Goal: Task Accomplishment & Management: Use online tool/utility

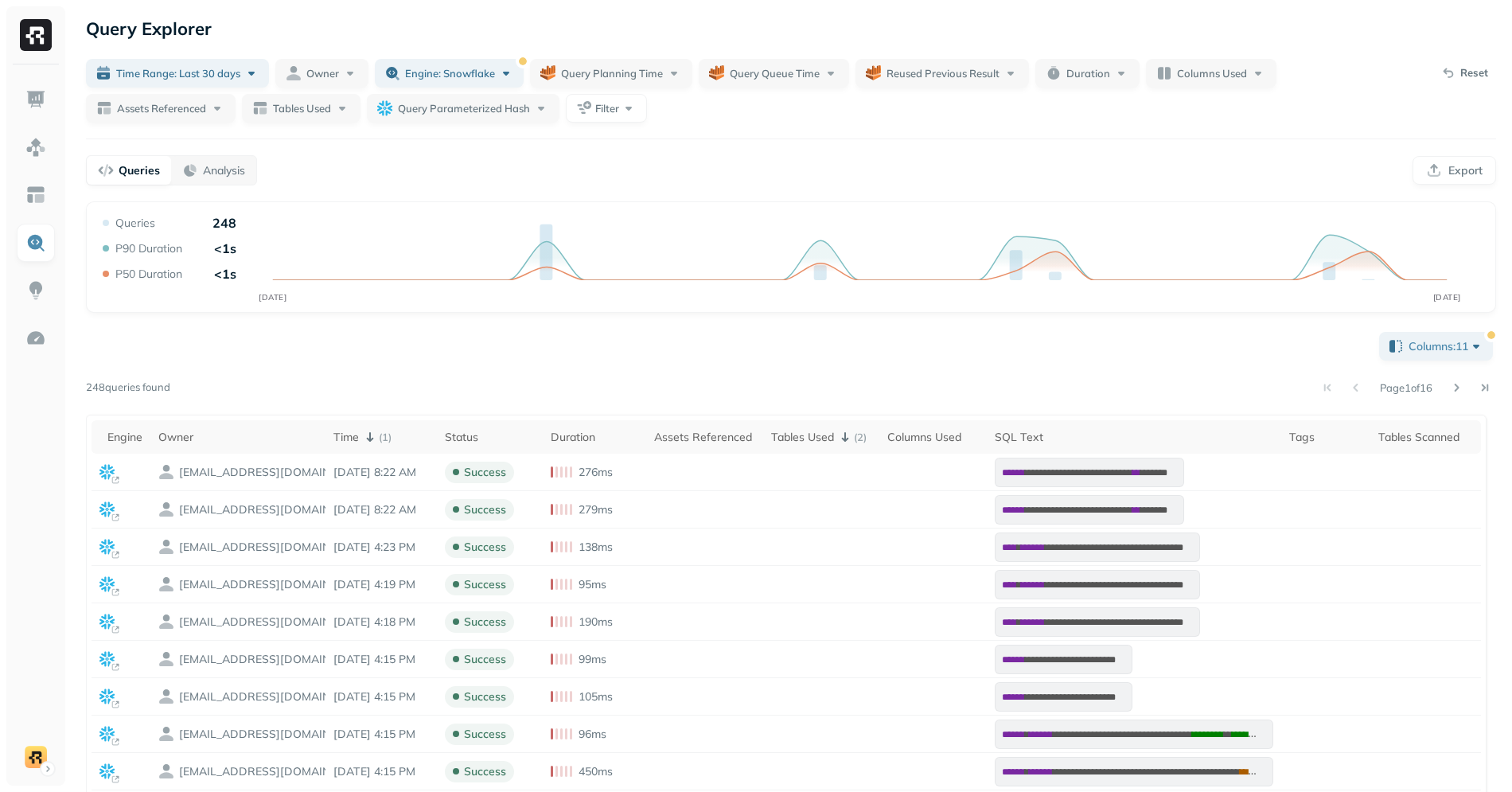
click at [388, 161] on div "Queries Analysis Export" at bounding box center [791, 170] width 1410 height 31
click at [771, 442] on div "Tables Used ( 2 )" at bounding box center [821, 437] width 100 height 19
click at [1448, 355] on button "Columns: 11" at bounding box center [1436, 346] width 114 height 29
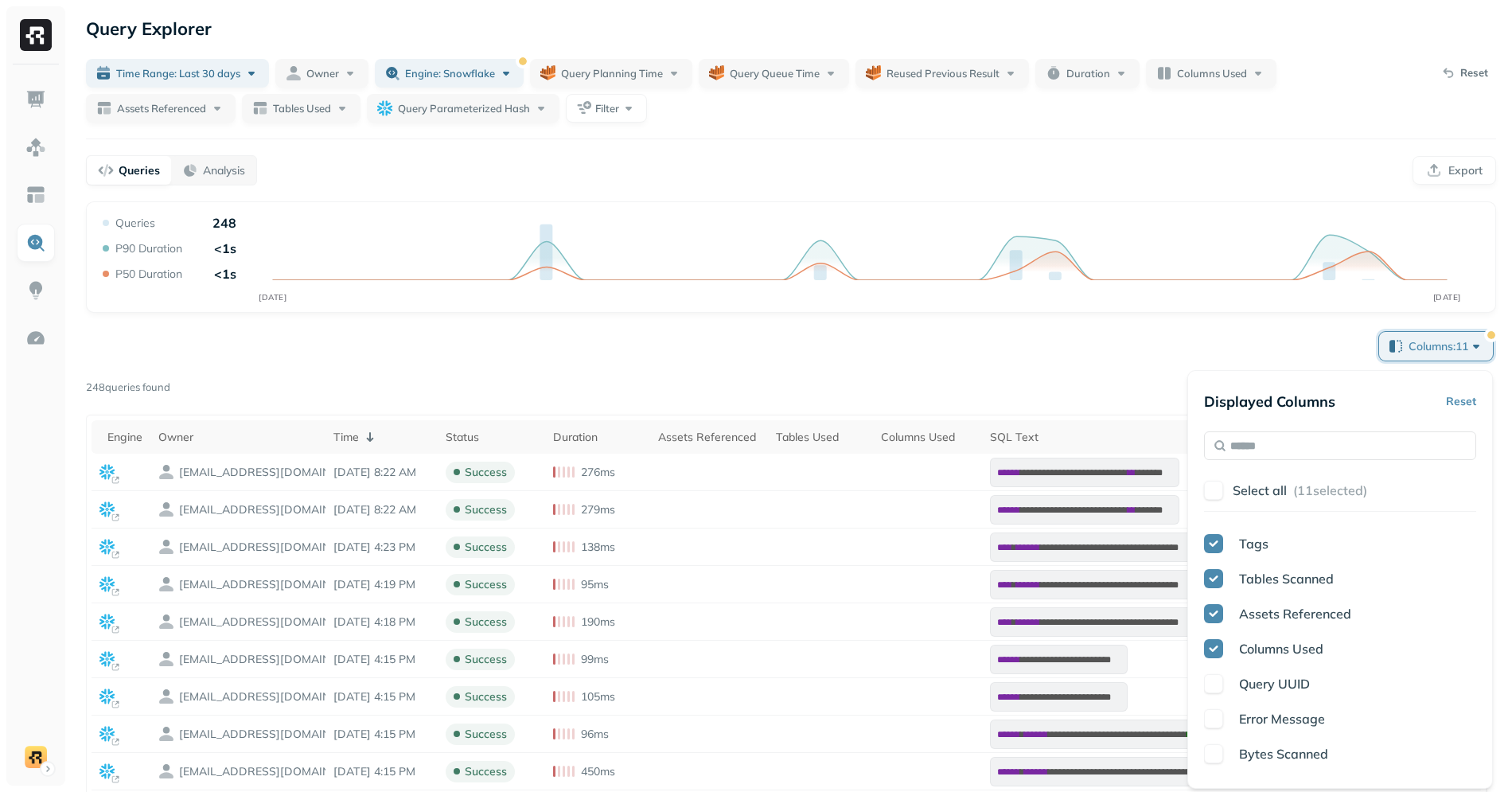
scroll to position [234, 0]
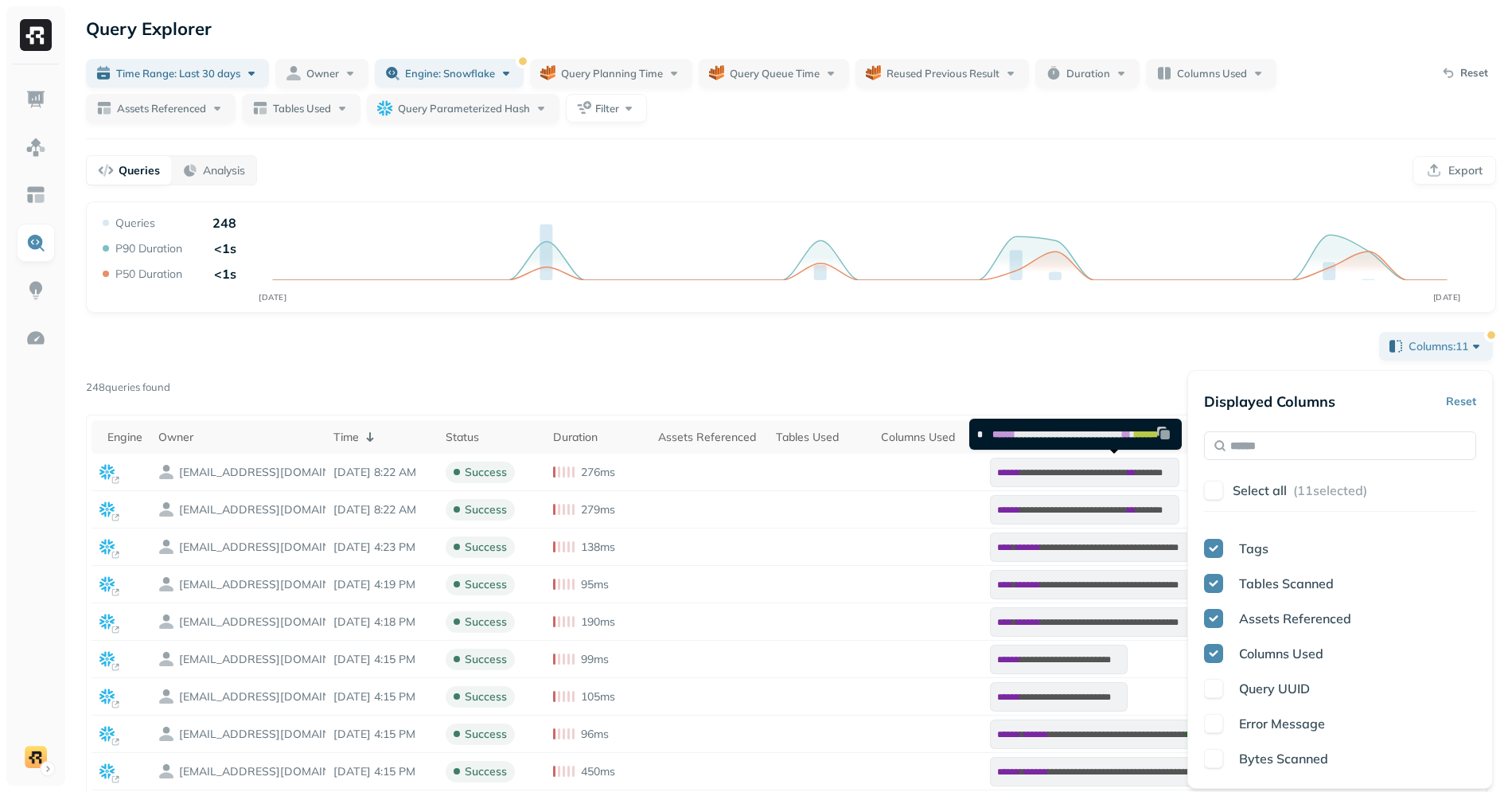
click at [948, 353] on div "**********" at bounding box center [791, 694] width 1410 height 729
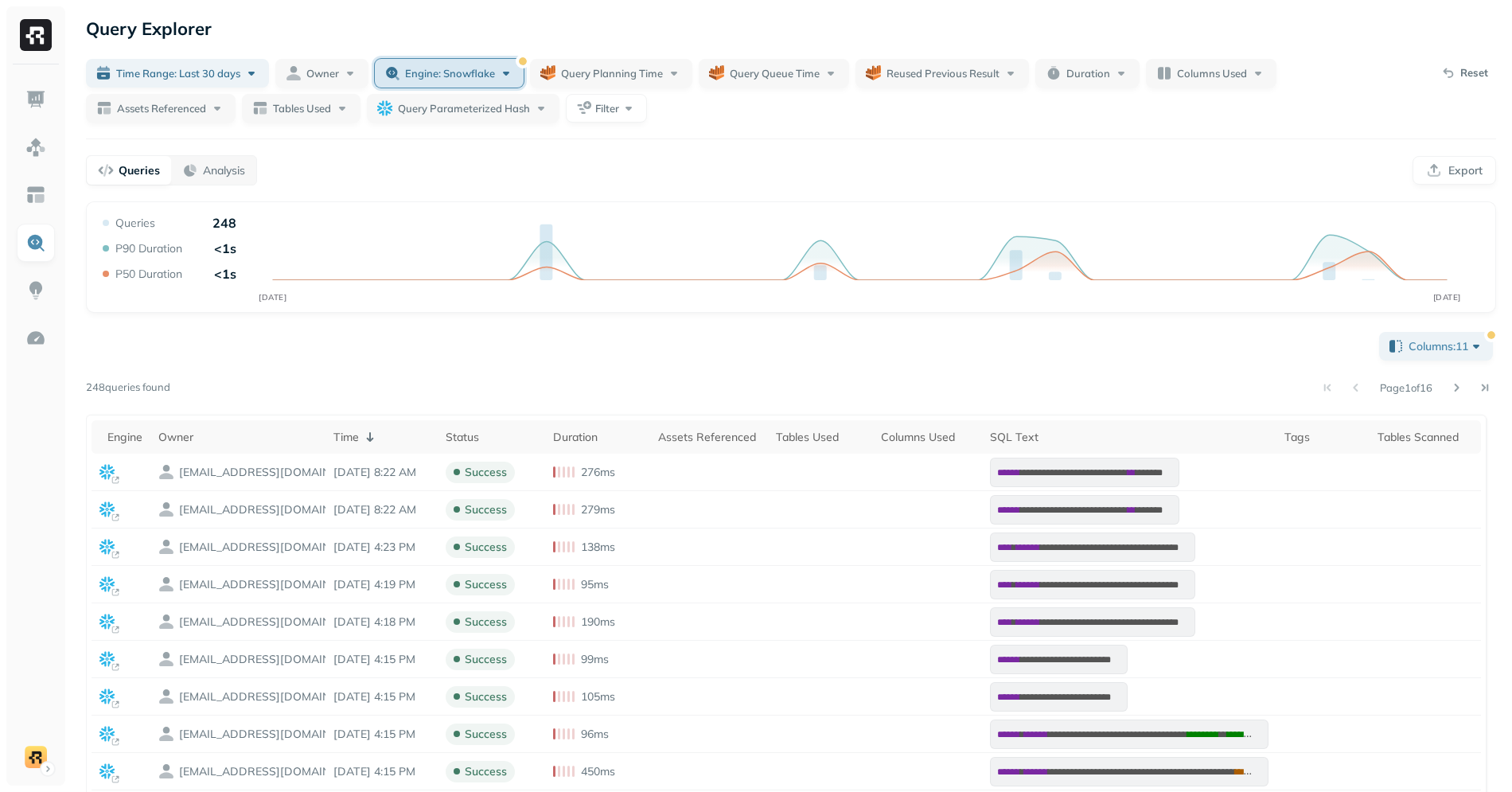
click at [423, 64] on button "Engine: snowflake" at bounding box center [449, 73] width 149 height 29
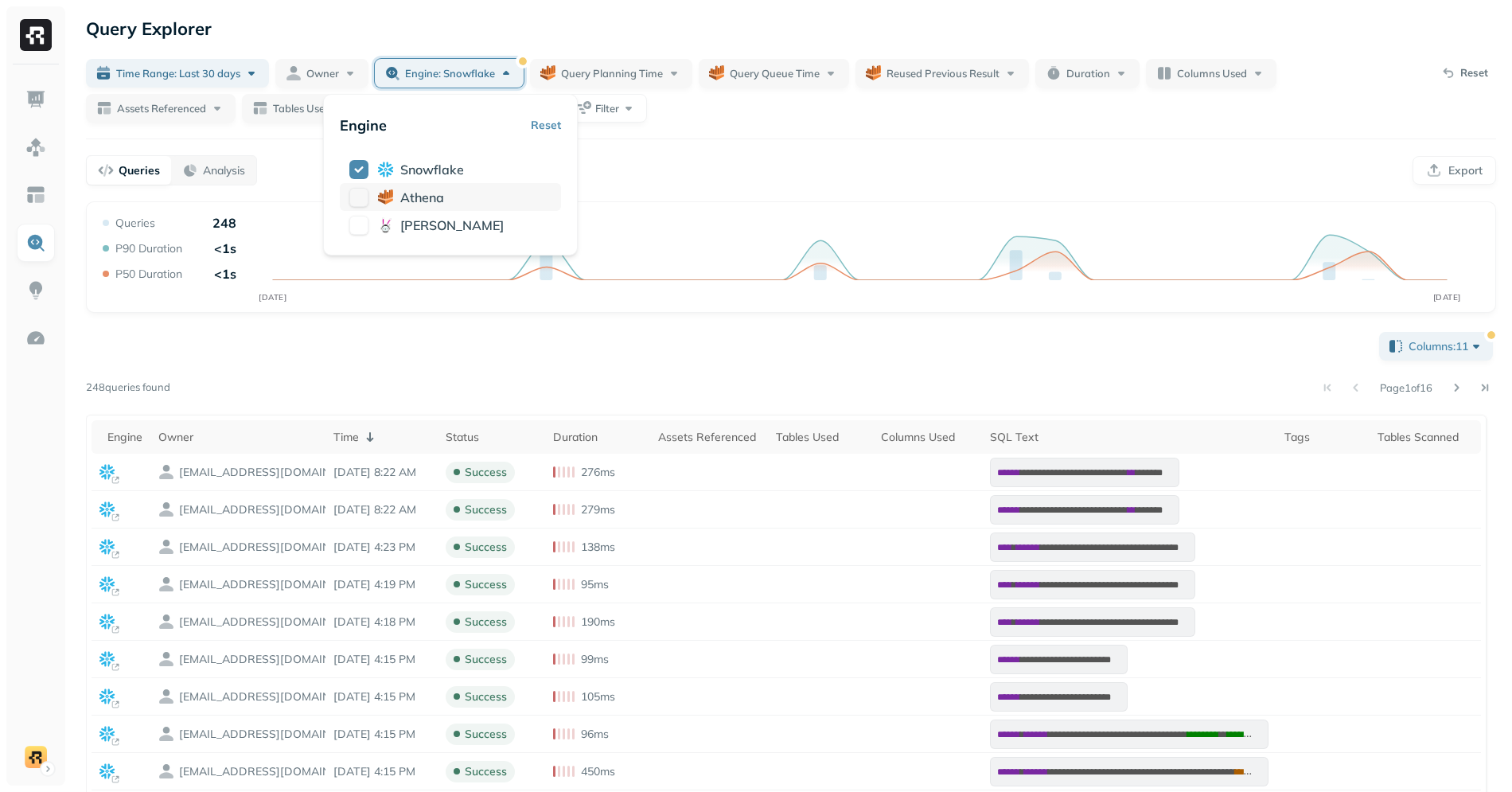
click at [420, 198] on span "athena" at bounding box center [422, 197] width 44 height 16
click at [423, 166] on span "snowflake" at bounding box center [444, 169] width 64 height 16
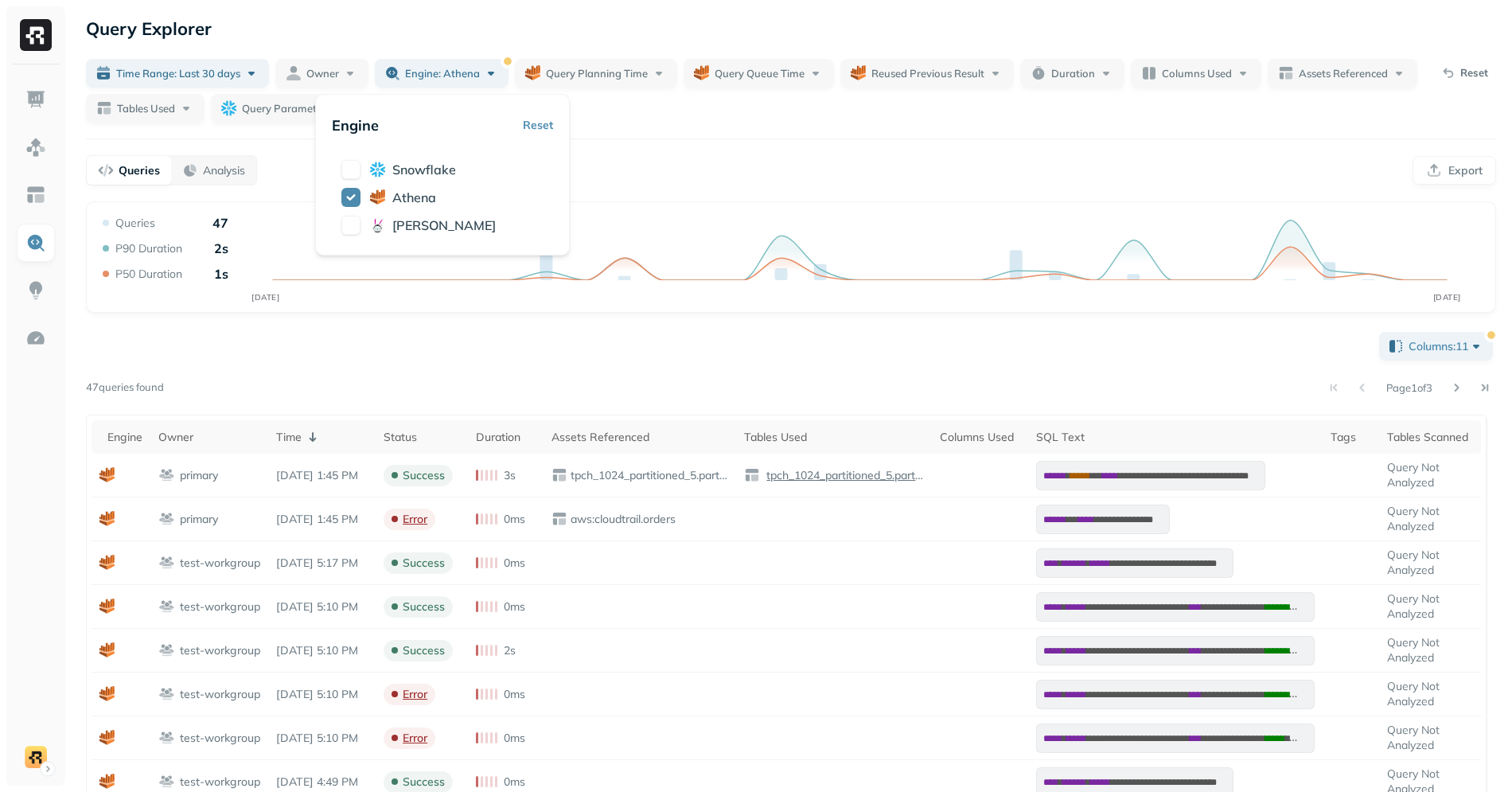
click at [728, 165] on div "Queries Analysis Export" at bounding box center [791, 170] width 1410 height 31
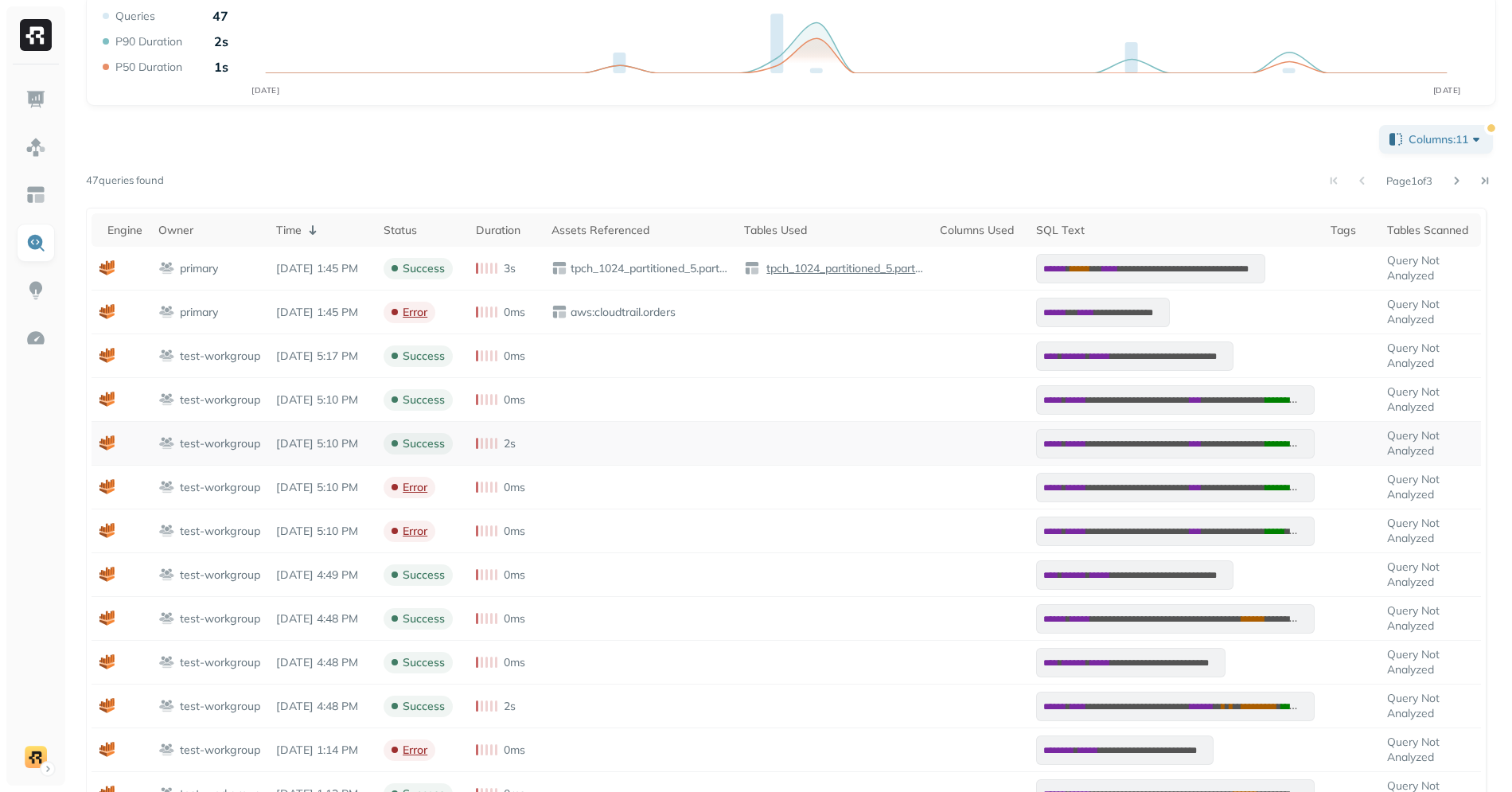
scroll to position [0, 0]
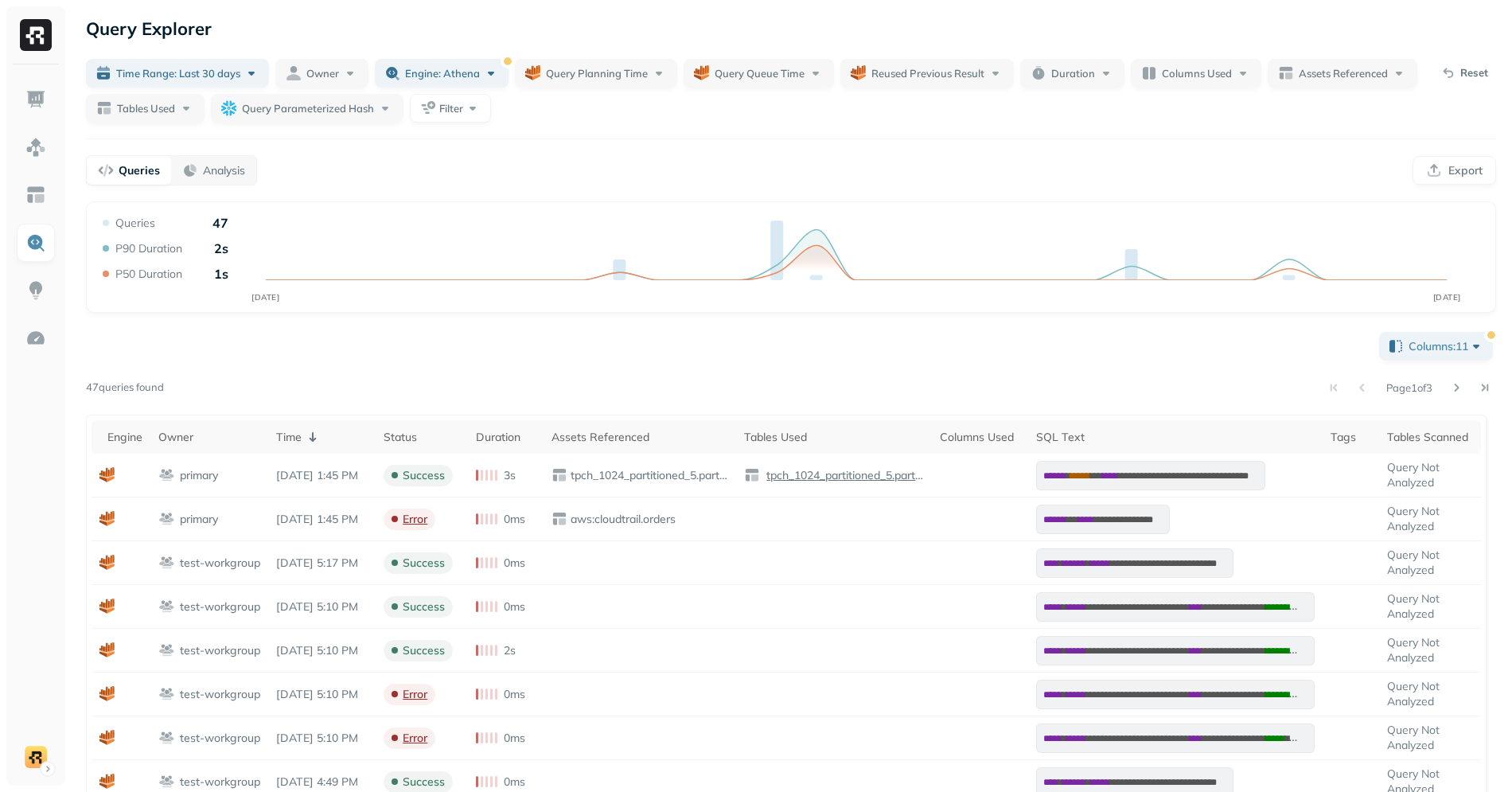
click at [1083, 30] on div "Query Explorer" at bounding box center [791, 28] width 1410 height 29
click at [1083, 59] on button "Duration" at bounding box center [1073, 73] width 104 height 29
click at [1081, 183] on input "text" at bounding box center [1104, 169] width 64 height 29
click at [1124, 245] on div "AUG 26 SEP 25 Queries 47 P90 Duration 2s P50 Duration 1s Sep 17, 2025 Queries 1…" at bounding box center [791, 262] width 1383 height 96
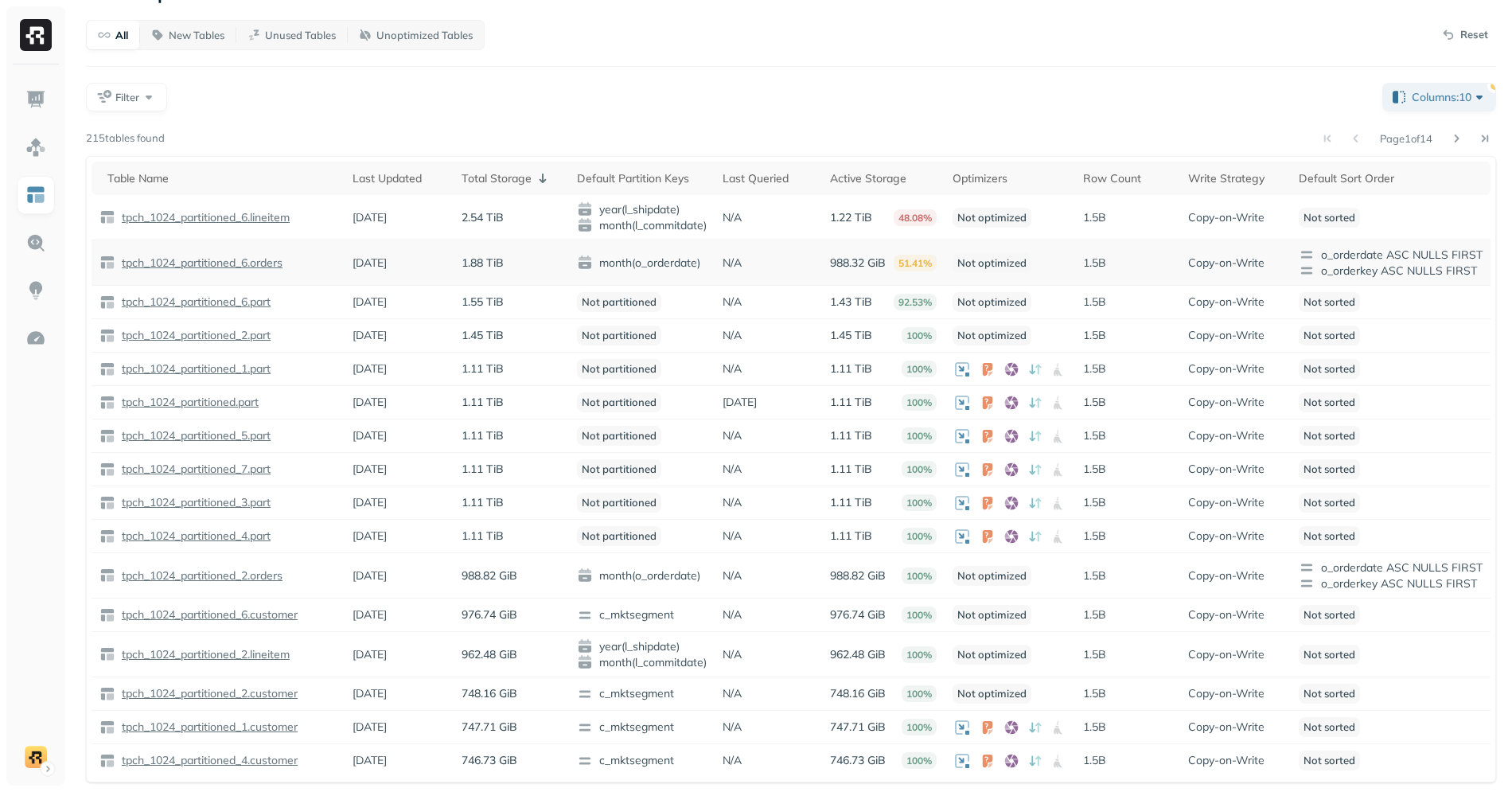
scroll to position [37, 0]
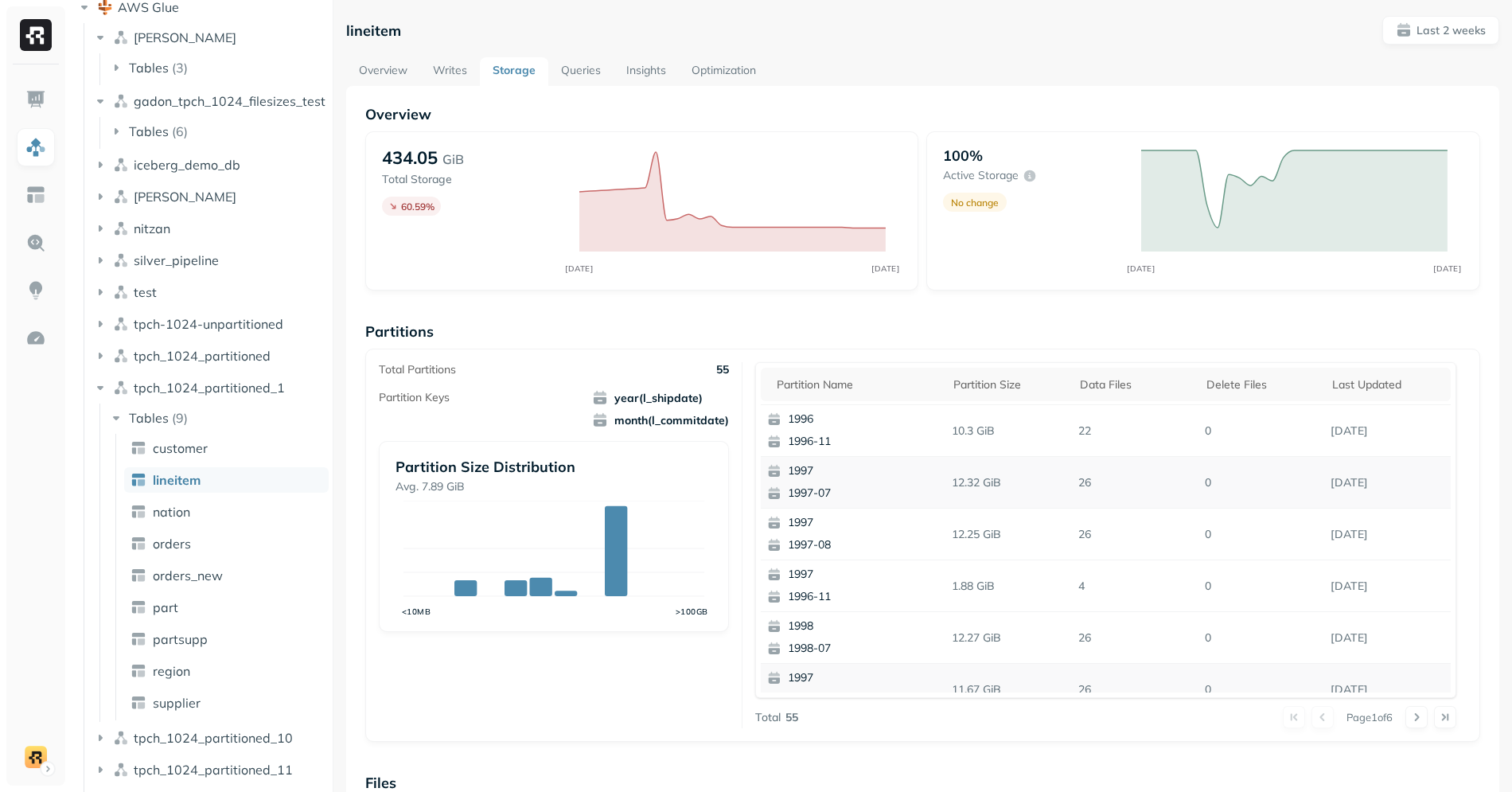
scroll to position [225, 0]
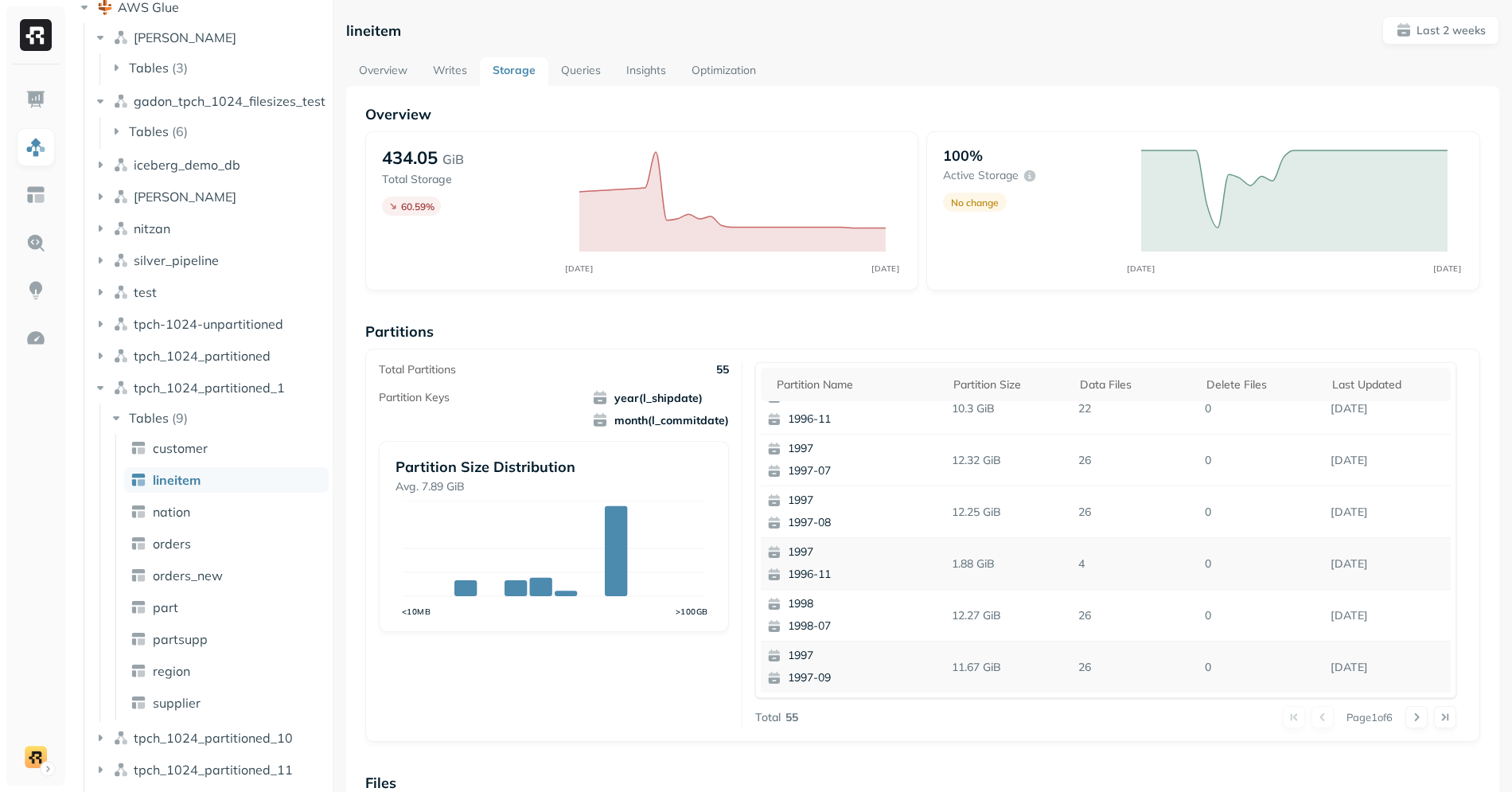
click at [779, 571] on icon "button" at bounding box center [774, 571] width 11 height 3
click at [640, 674] on div "Total Partitions 55 Partition Keys year(l_shipdate) month(l_commitdate) Partiti…" at bounding box center [561, 545] width 363 height 366
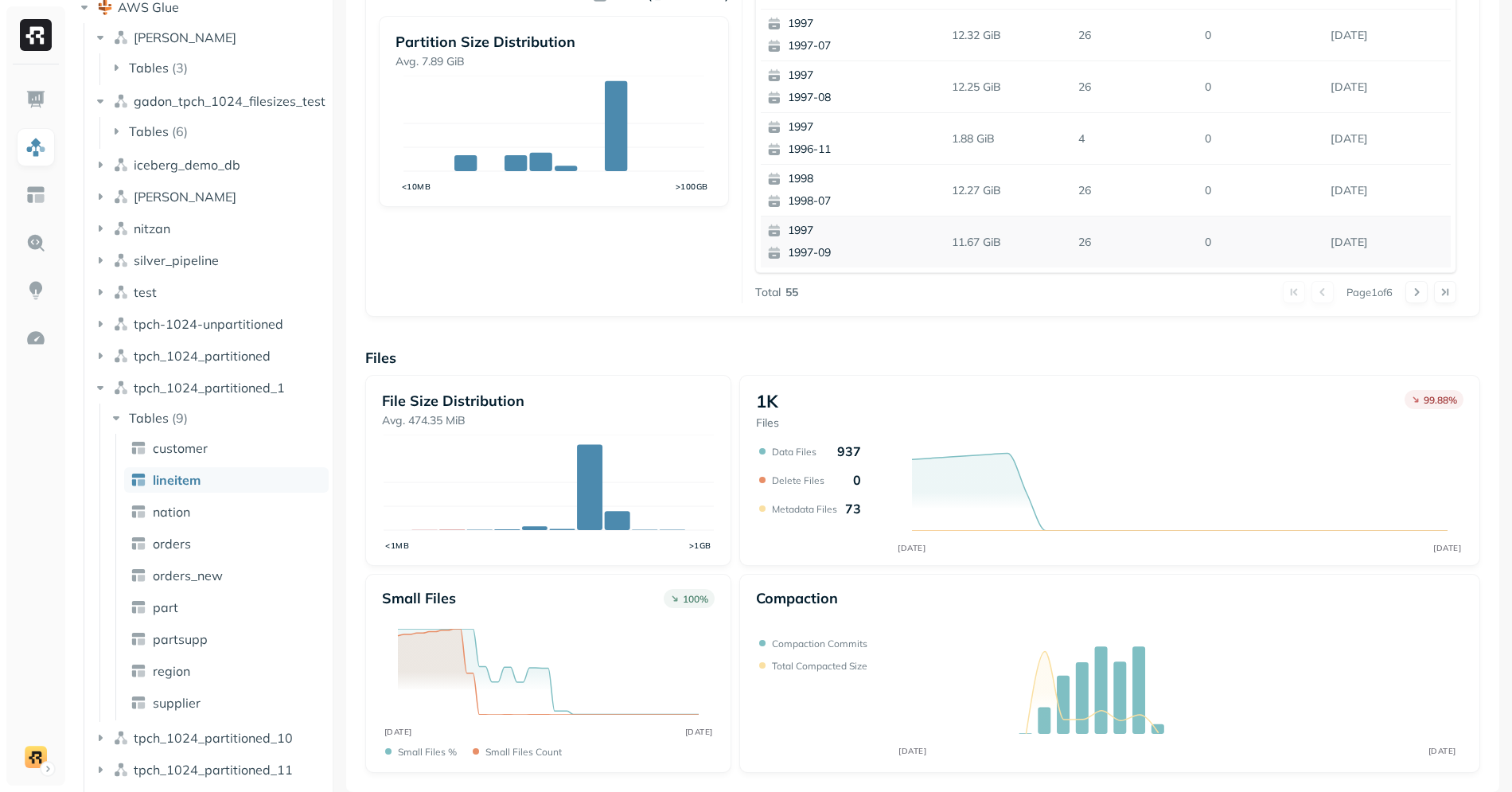
scroll to position [0, 0]
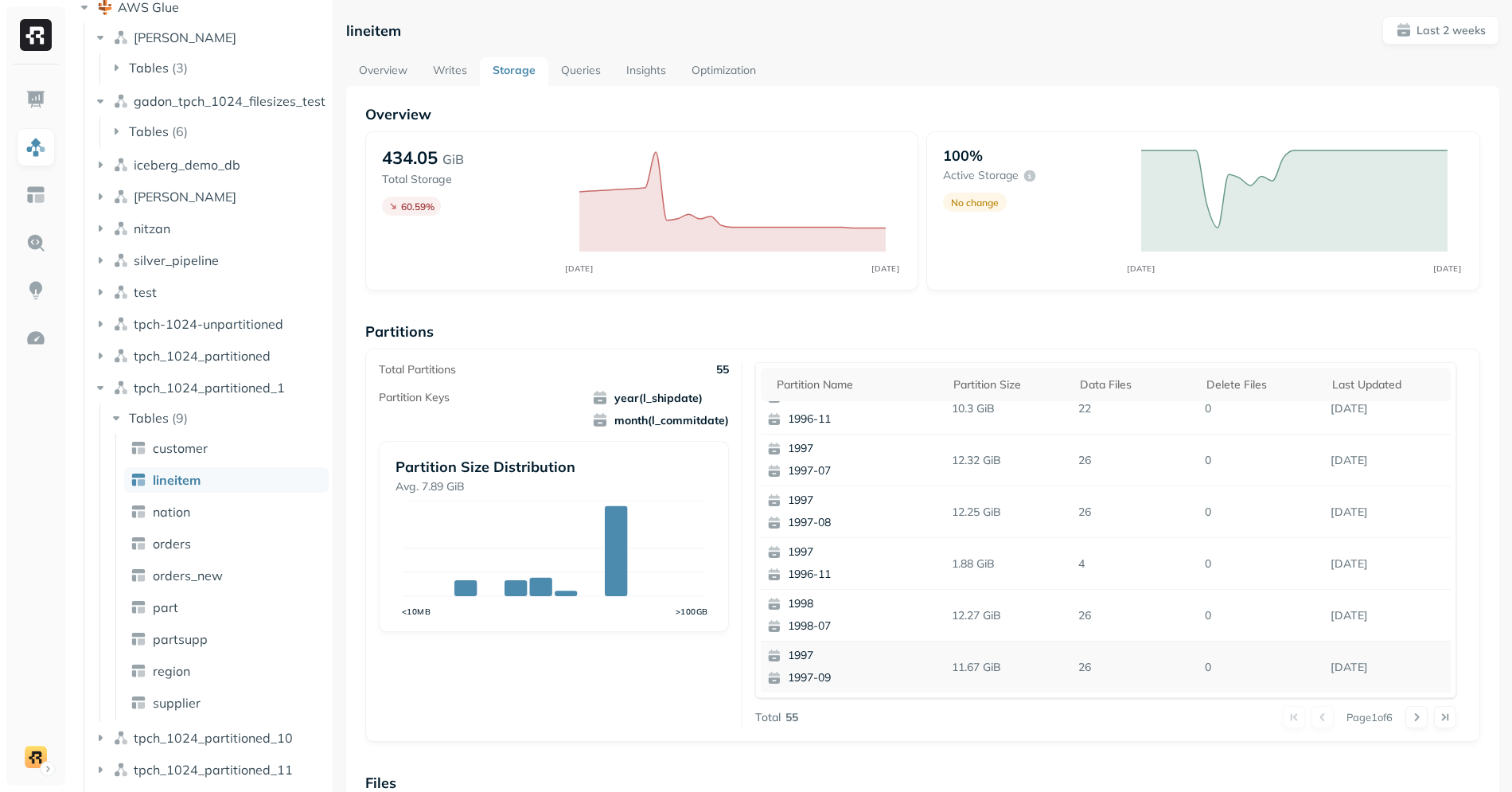
click at [436, 54] on div "lineitem Last 2 weeks Overview Writes Storage Queries Insights Optimization Ove…" at bounding box center [923, 617] width 1153 height 1202
click at [448, 72] on link "Writes" at bounding box center [450, 71] width 59 height 29
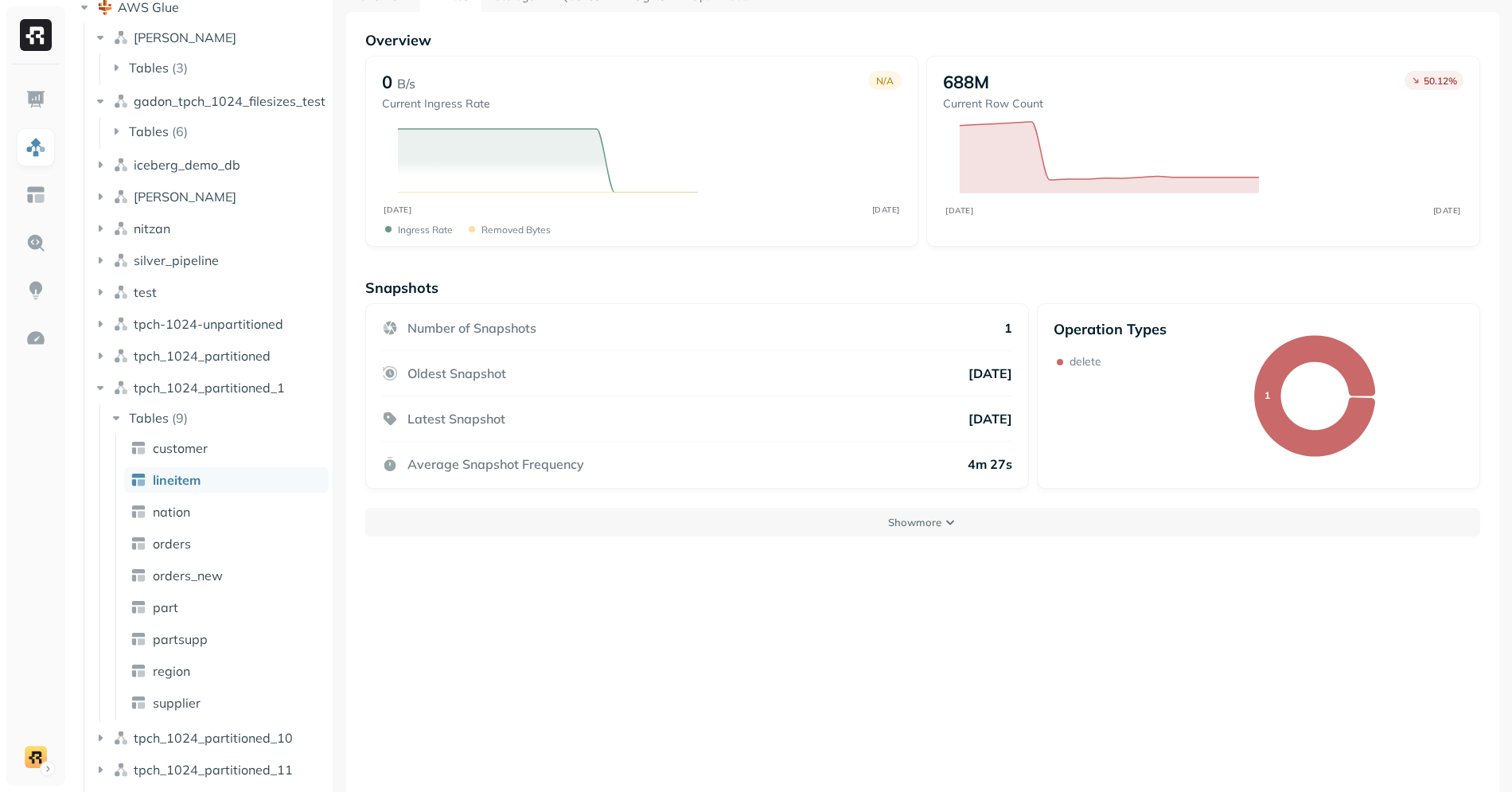
scroll to position [80, 0]
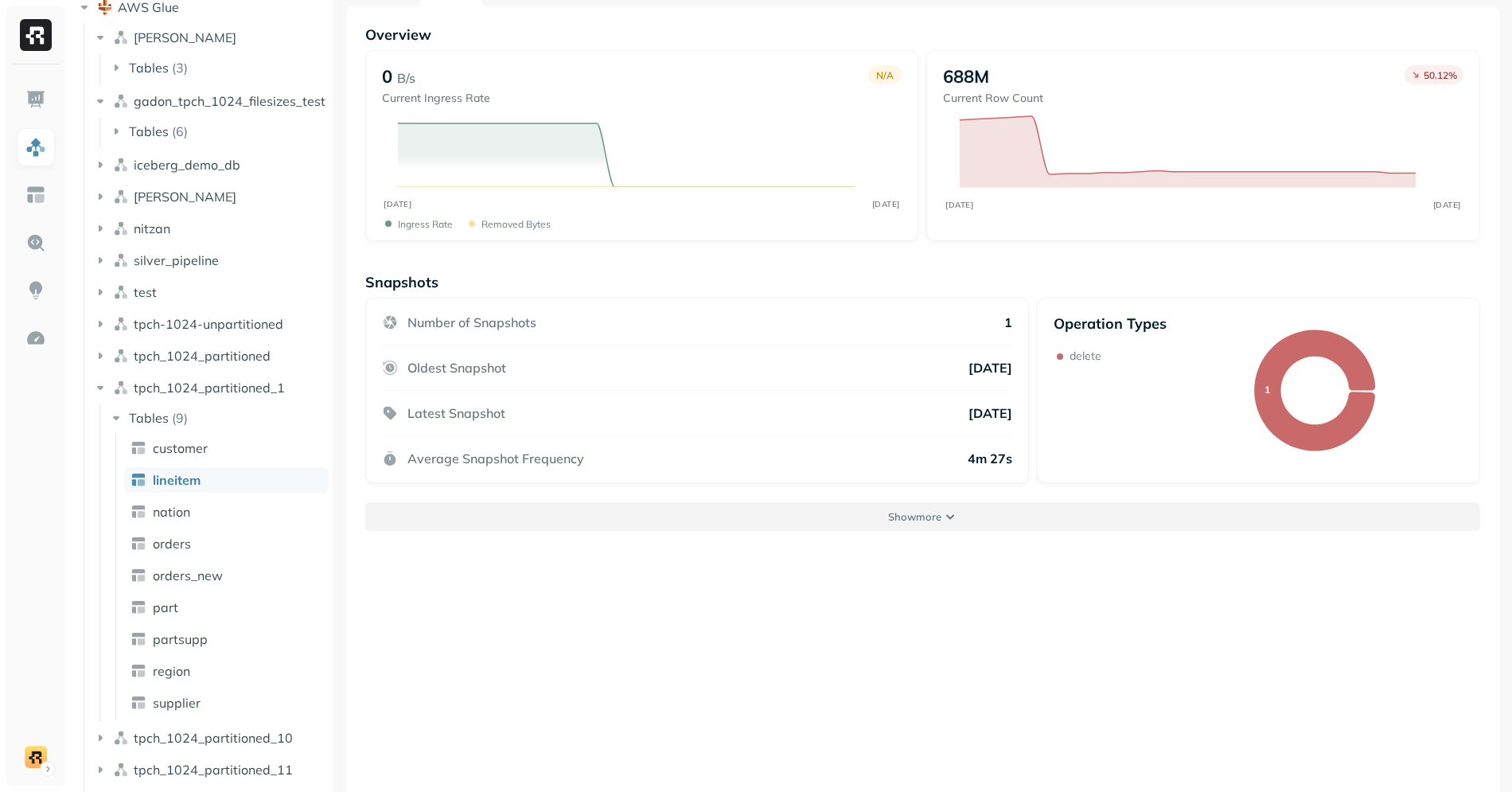
click at [960, 523] on button "Show more" at bounding box center [922, 517] width 1115 height 29
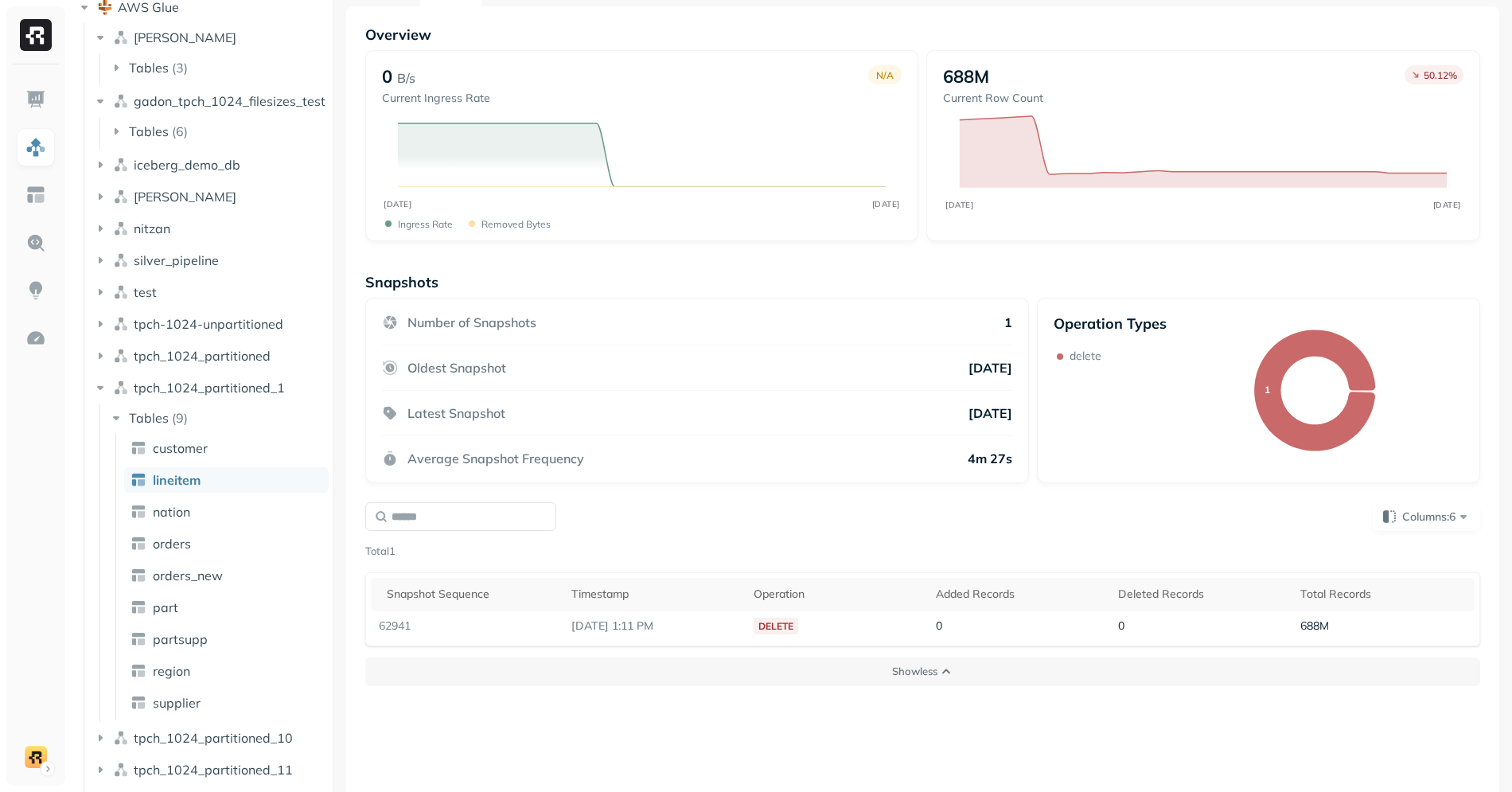
scroll to position [0, 0]
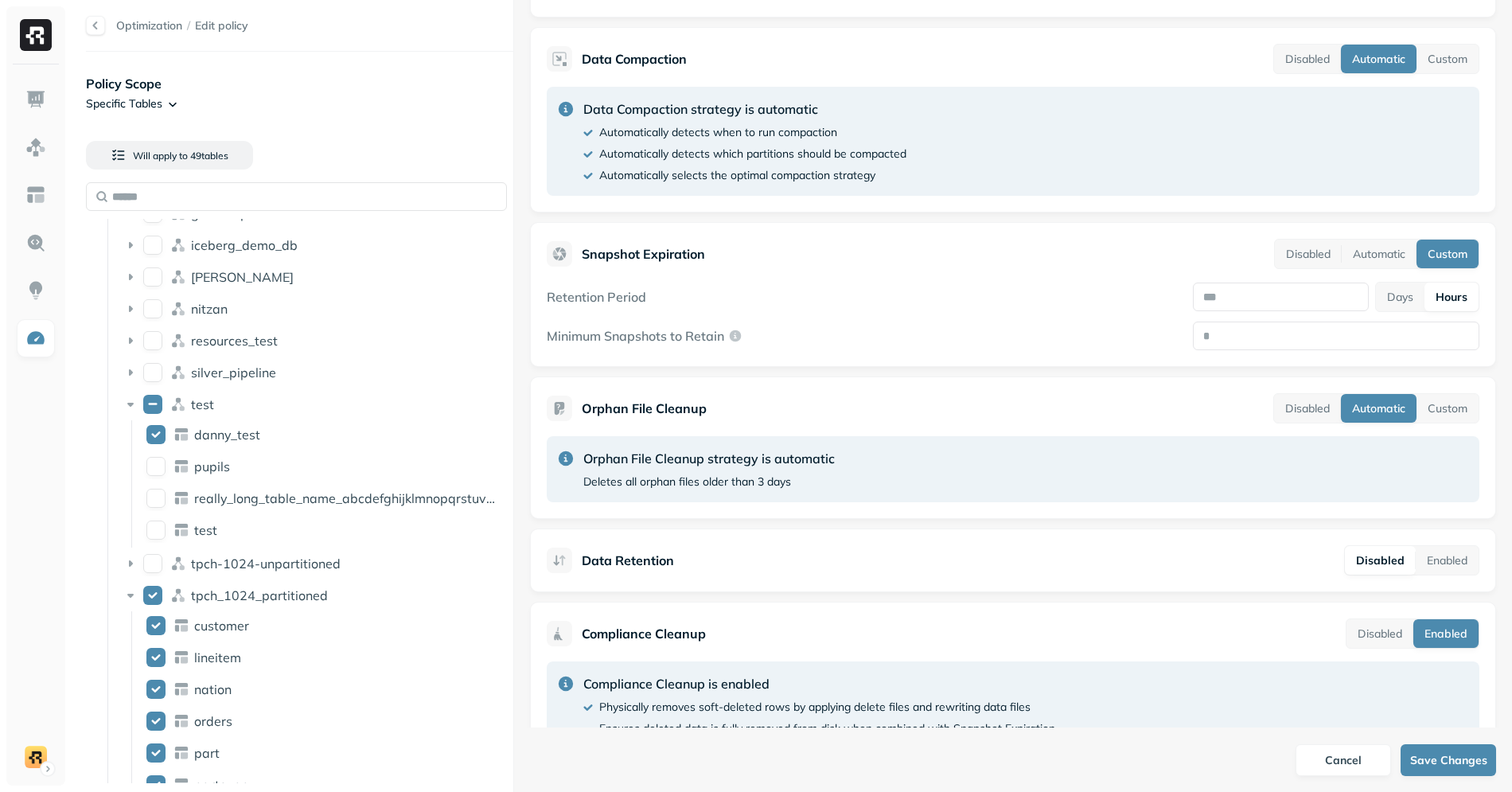
scroll to position [434, 0]
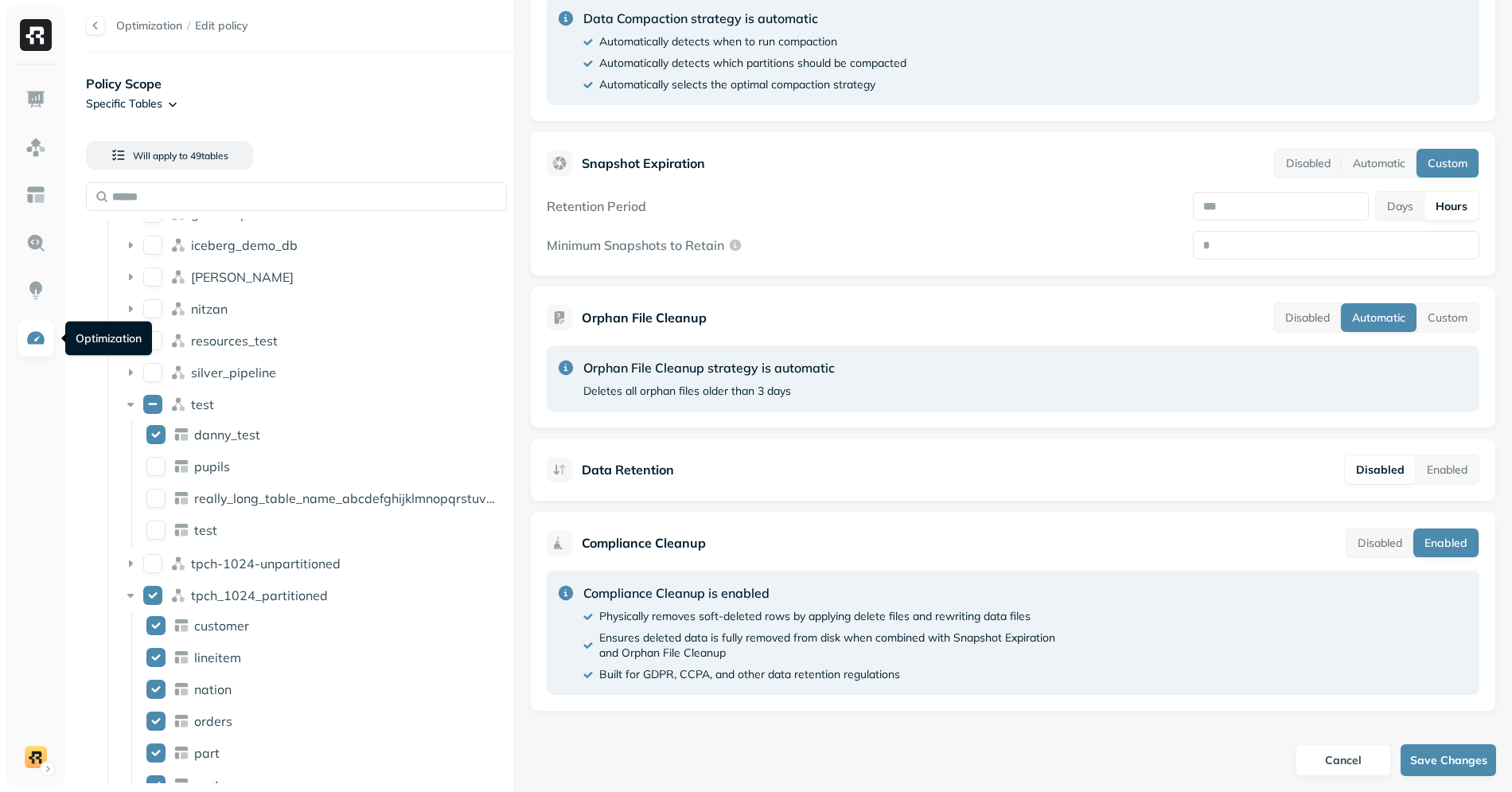
click at [43, 357] on link at bounding box center [35, 338] width 38 height 38
click at [40, 339] on img at bounding box center [35, 339] width 20 height 20
click at [815, 380] on div "Orphan File Cleanup strategy is automatic Deletes all orphan files older than 3…" at bounding box center [708, 378] width 251 height 41
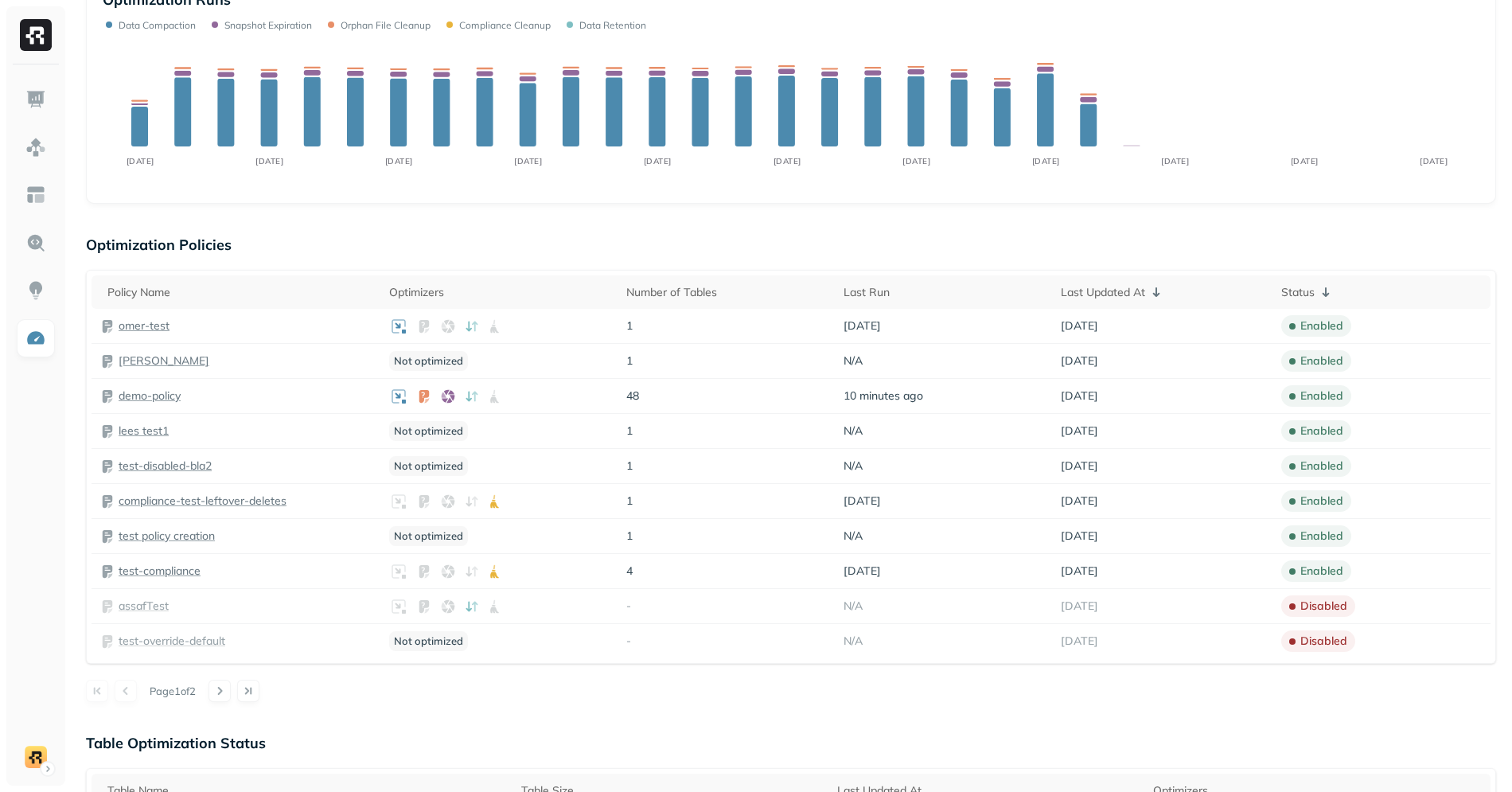
scroll to position [251, 0]
